Goal: Task Accomplishment & Management: Complete application form

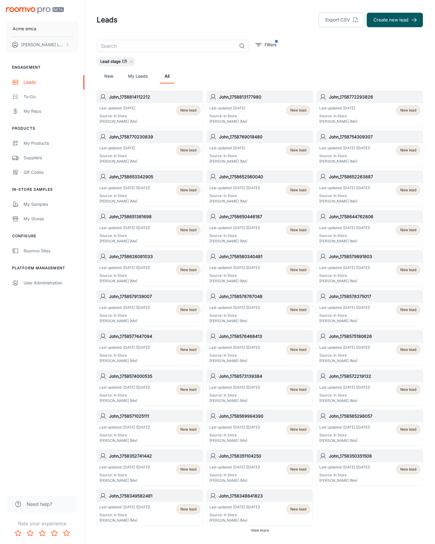
click at [395, 20] on button "Create new lead" at bounding box center [395, 20] width 56 height 15
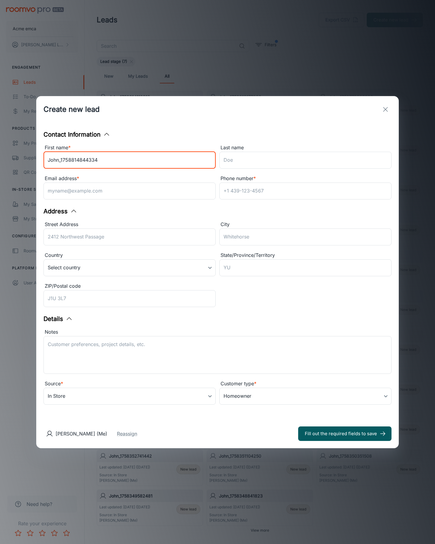
type input "John_1758814844334"
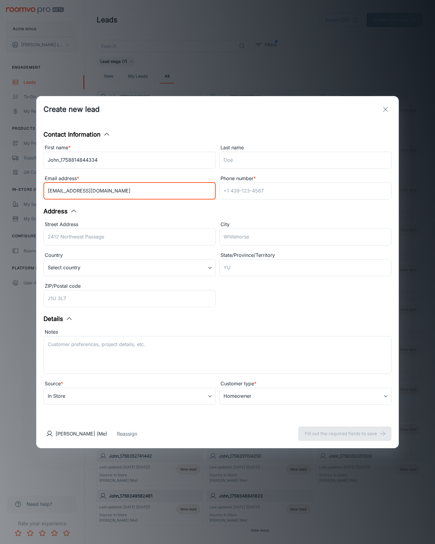
type input "[EMAIL_ADDRESS][DOMAIN_NAME]"
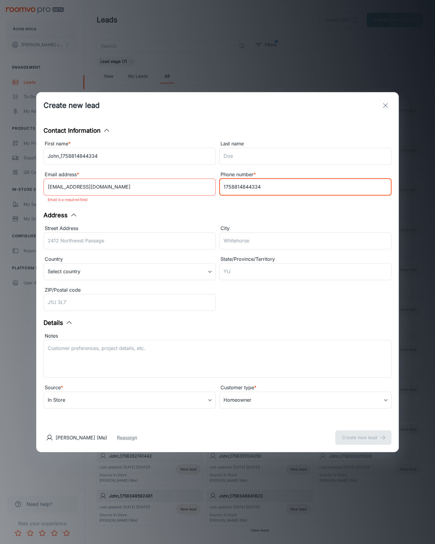
type input "1758814844334"
click at [363, 433] on button "Create new lead" at bounding box center [363, 437] width 56 height 15
